Goal: Transaction & Acquisition: Purchase product/service

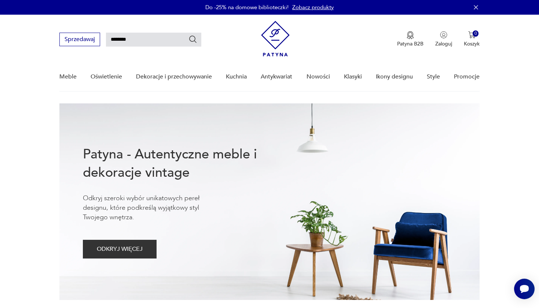
type input "********"
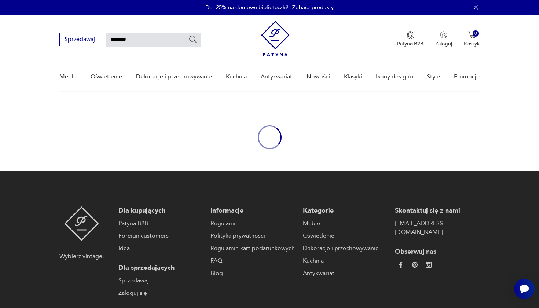
scroll to position [26, 0]
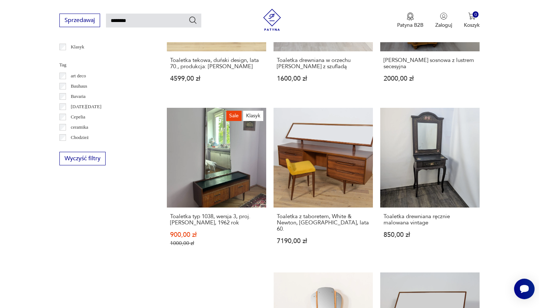
scroll to position [374, 0]
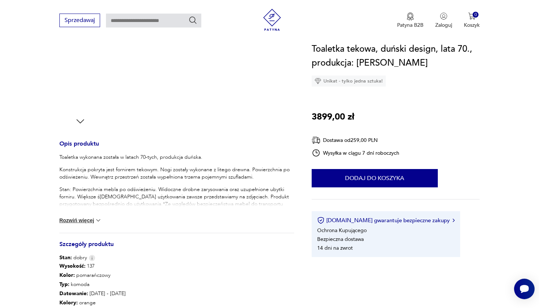
scroll to position [208, 0]
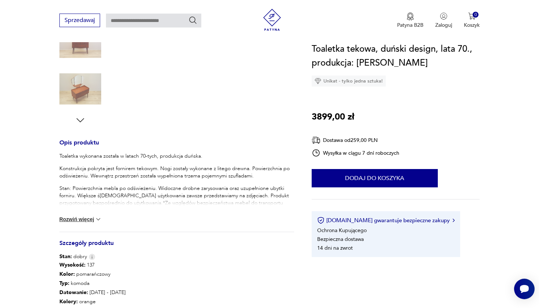
click at [85, 218] on button "Rozwiń więcej" at bounding box center [80, 219] width 43 height 7
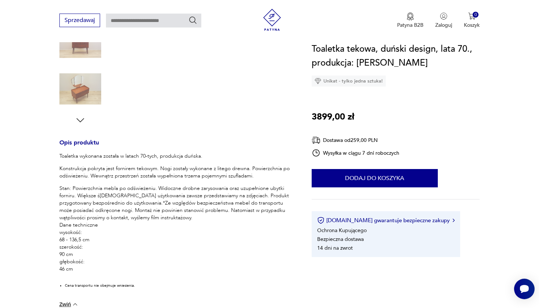
click at [19, 223] on section "Opis produktu Toaletka wykonana została w latach 70-tych, produkcja duńska. Kon…" at bounding box center [269, 200] width 539 height 574
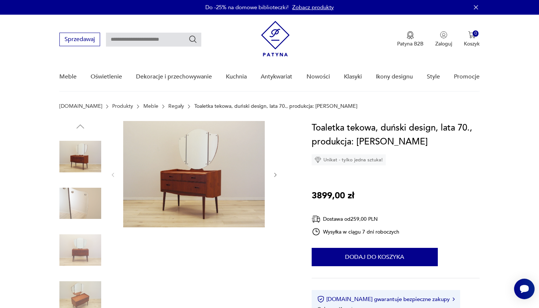
scroll to position [0, 0]
click at [170, 166] on img at bounding box center [193, 174] width 141 height 106
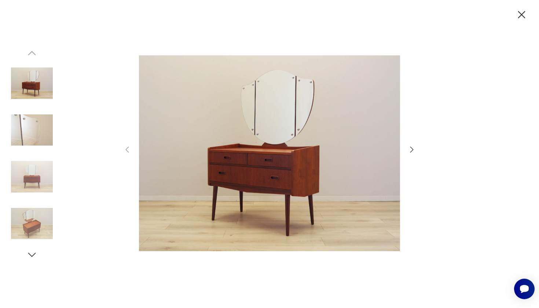
click at [412, 148] on icon "button" at bounding box center [411, 149] width 9 height 9
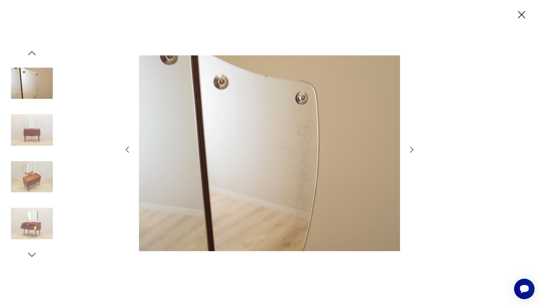
click at [412, 148] on icon "button" at bounding box center [411, 149] width 9 height 9
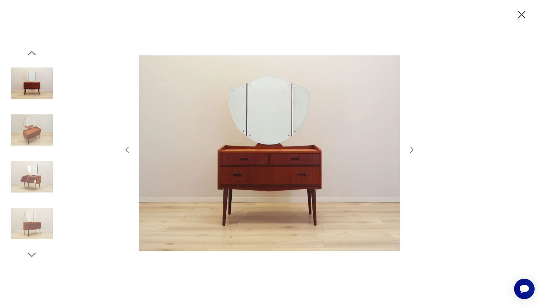
click at [412, 148] on icon "button" at bounding box center [411, 149] width 9 height 9
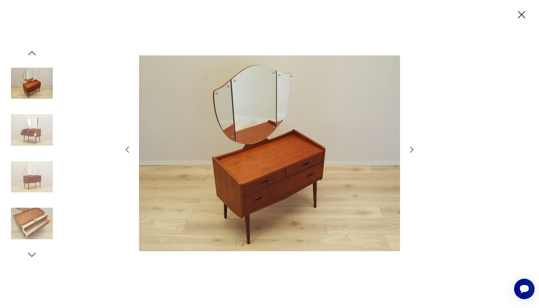
click at [412, 148] on icon "button" at bounding box center [411, 149] width 9 height 9
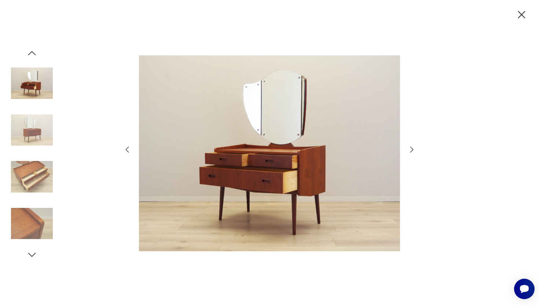
click at [412, 148] on icon "button" at bounding box center [411, 149] width 9 height 9
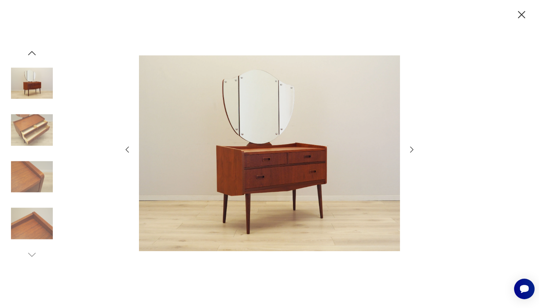
click at [521, 12] on icon "button" at bounding box center [521, 14] width 13 height 13
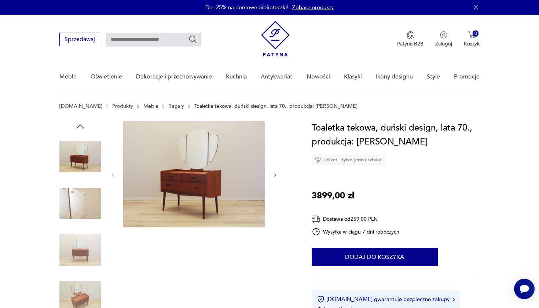
type input "********"
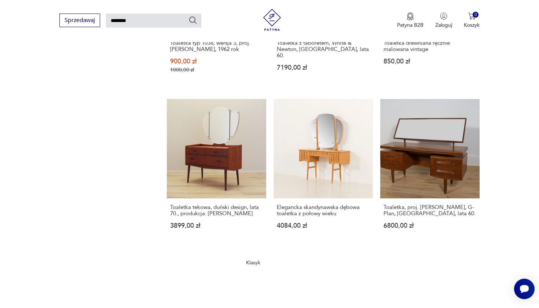
scroll to position [547, 0]
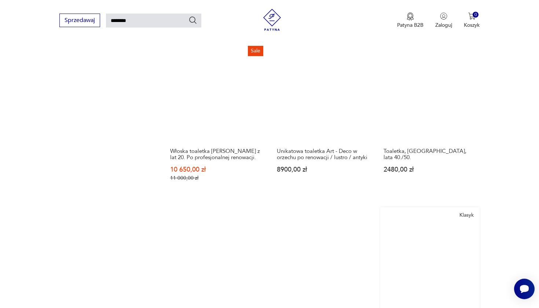
scroll to position [626, 0]
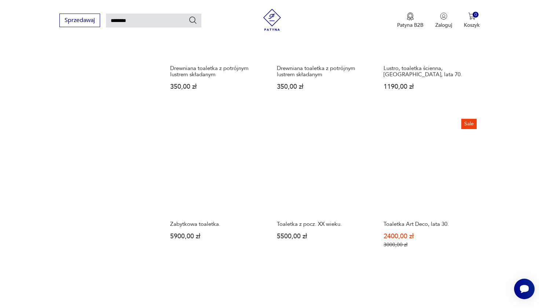
scroll to position [520, 0]
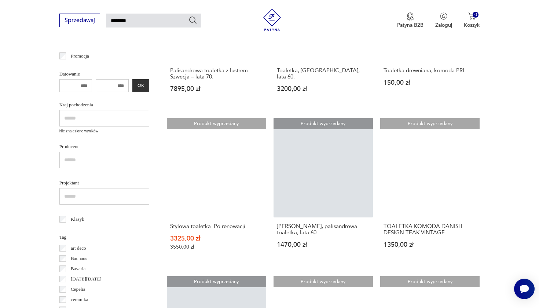
scroll to position [199, 0]
